Goal: Find specific fact: Find specific fact

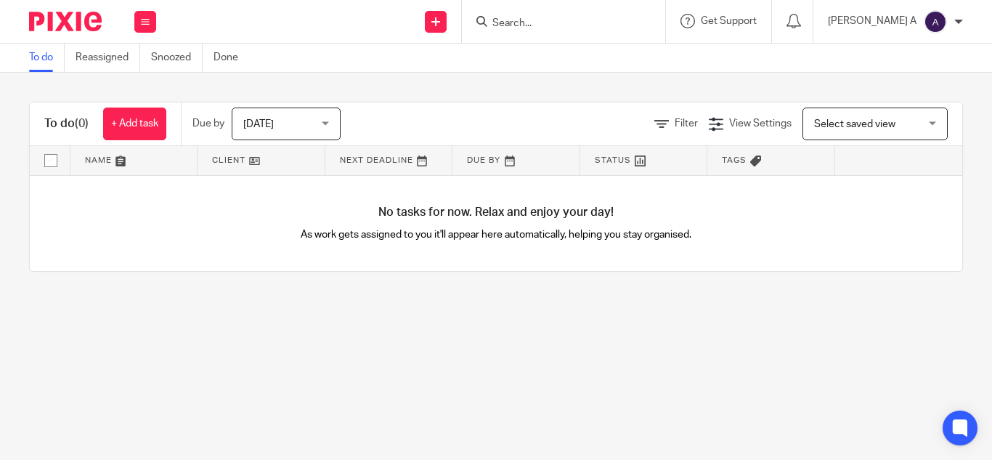
click at [558, 31] on form at bounding box center [568, 21] width 155 height 18
click at [558, 19] on input "Search" at bounding box center [556, 23] width 131 height 13
type input "tcs"
click at [587, 50] on link at bounding box center [578, 57] width 180 height 22
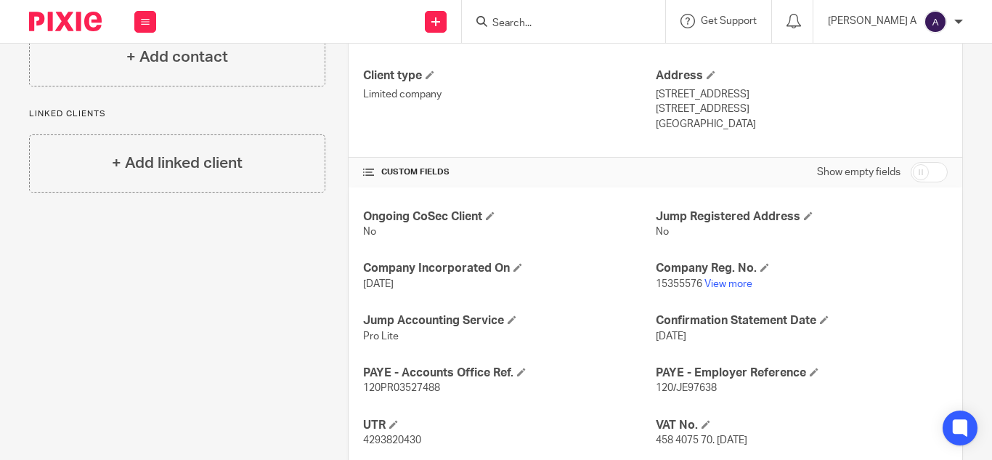
scroll to position [389, 0]
drag, startPoint x: 651, startPoint y: 282, endPoint x: 694, endPoint y: 282, distance: 43.6
click at [694, 282] on span "15355576" at bounding box center [679, 283] width 46 height 10
copy span "15355576"
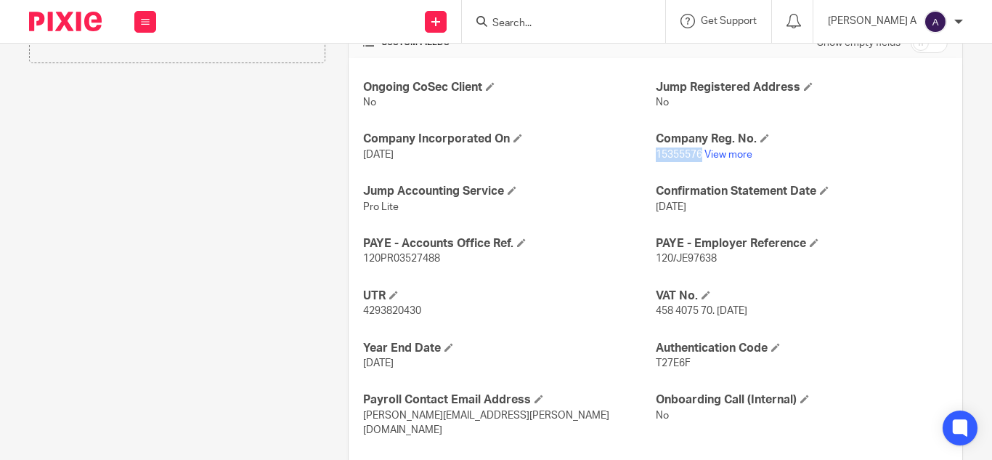
scroll to position [523, 0]
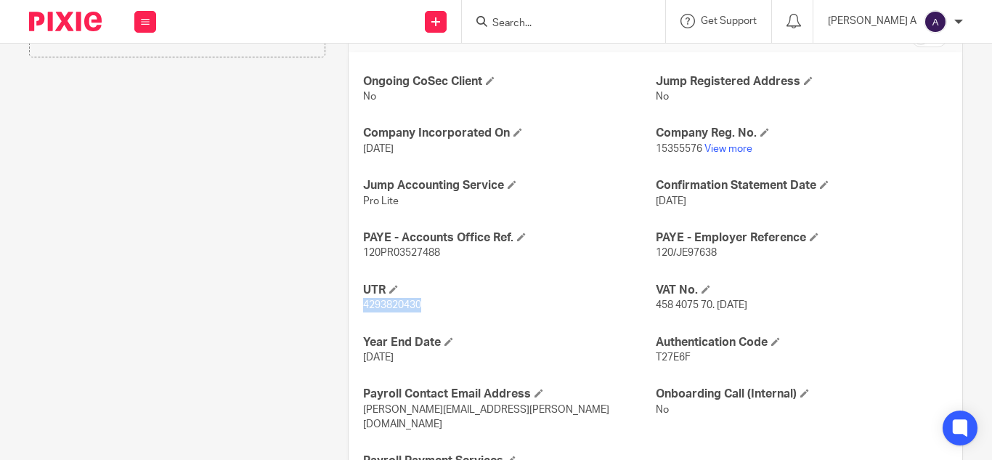
drag, startPoint x: 423, startPoint y: 301, endPoint x: 361, endPoint y: 304, distance: 62.5
click at [363, 304] on p "4293820430" at bounding box center [509, 305] width 292 height 15
copy span "4293820430"
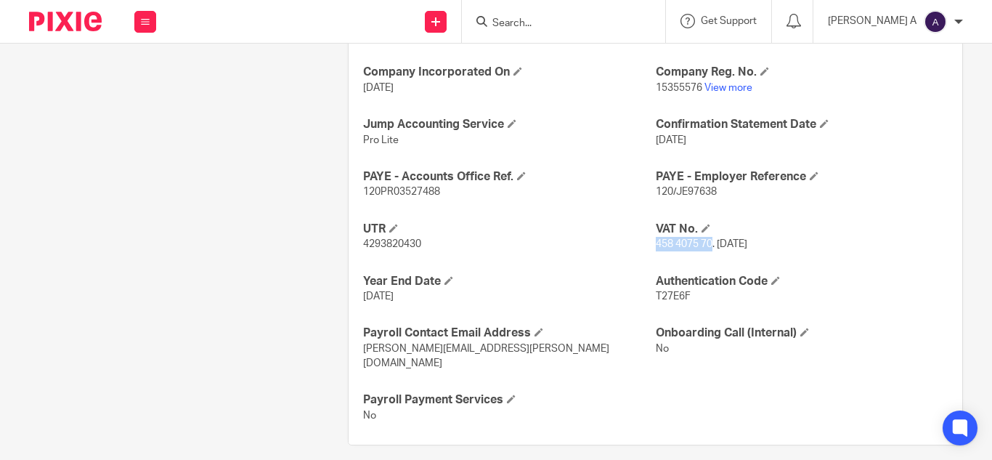
drag, startPoint x: 648, startPoint y: 242, endPoint x: 707, endPoint y: 247, distance: 59.0
click at [707, 247] on span "458 4075 70. [DATE]" at bounding box center [702, 244] width 92 height 10
copy span "458 4075 70"
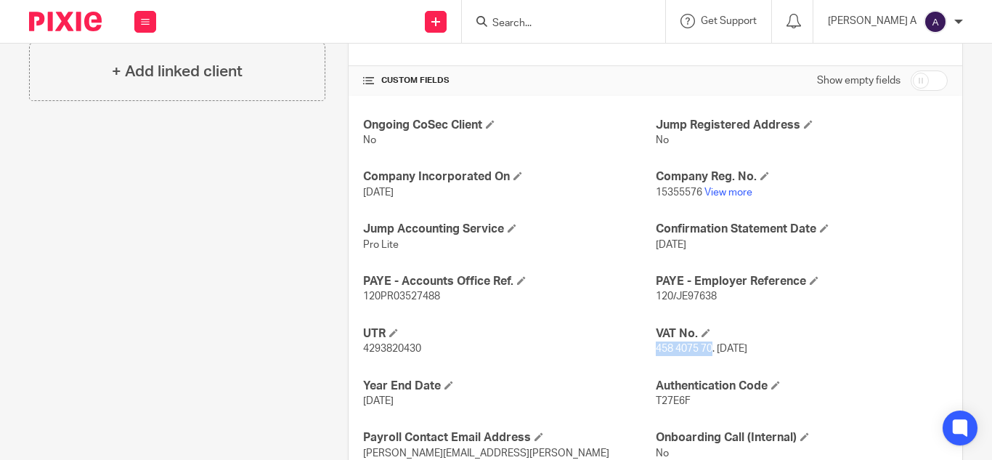
scroll to position [479, 0]
click at [612, 368] on div "Ongoing CoSec Client No Jump Registered Address No Company Incorporated On [DAT…" at bounding box center [656, 324] width 614 height 454
click at [711, 195] on link "View more" at bounding box center [728, 193] width 48 height 10
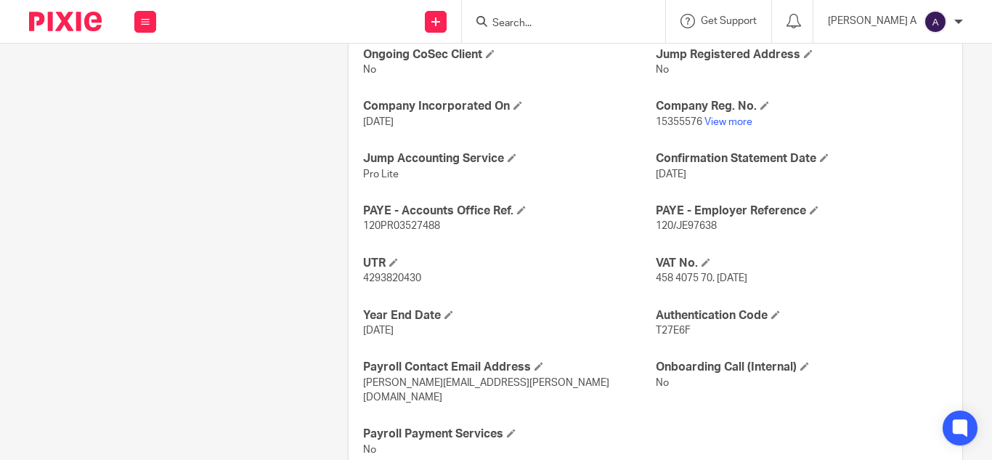
scroll to position [551, 0]
drag, startPoint x: 420, startPoint y: 280, endPoint x: 360, endPoint y: 277, distance: 59.6
click at [363, 277] on p "4293820430" at bounding box center [509, 277] width 292 height 15
copy span "4293820430"
drag, startPoint x: 650, startPoint y: 277, endPoint x: 707, endPoint y: 281, distance: 56.8
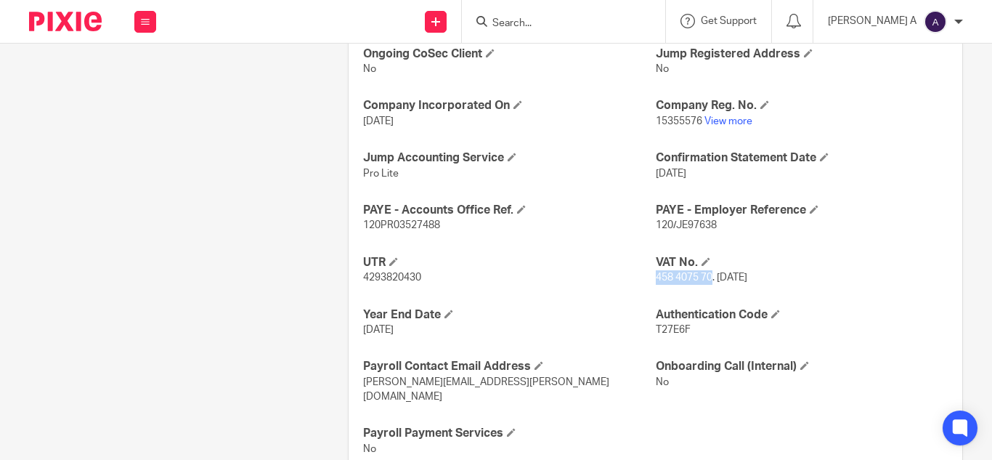
click at [707, 281] on span "458 4075 70. [DATE]" at bounding box center [702, 277] width 92 height 10
copy span "458 4075 70"
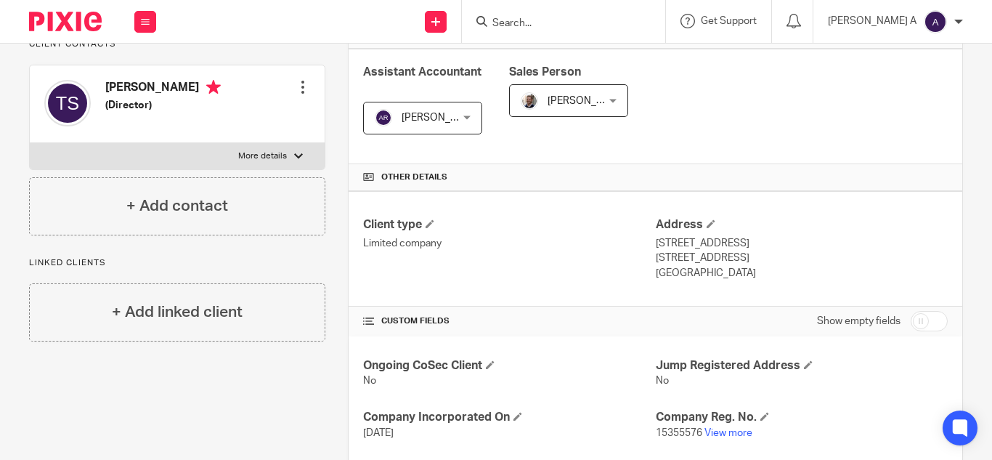
scroll to position [0, 0]
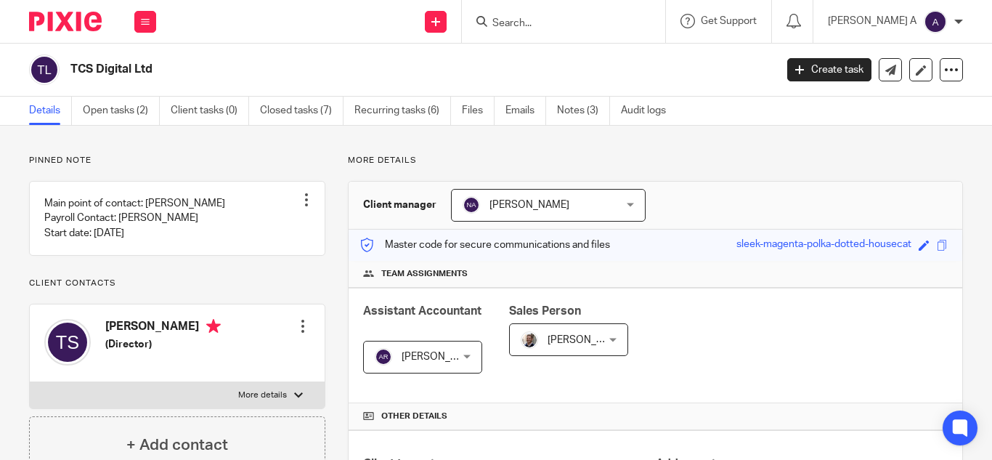
drag, startPoint x: 152, startPoint y: 66, endPoint x: 73, endPoint y: 62, distance: 79.3
click at [73, 62] on h2 "TCS Digital Ltd" at bounding box center [348, 69] width 556 height 15
copy h2 "TCS Digital Ltd"
